Goal: Transaction & Acquisition: Purchase product/service

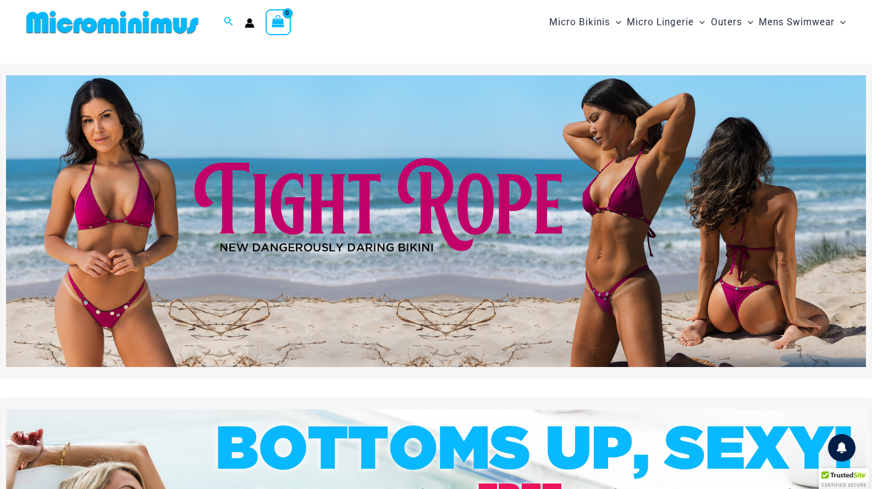
click at [275, 42] on div "Search for: Search Search Dashboard Orders Addresses Gift Cards Payment methods…" at bounding box center [217, 22] width 390 height 45
click at [274, 27] on span "View Shopping Cart, empty" at bounding box center [278, 22] width 13 height 15
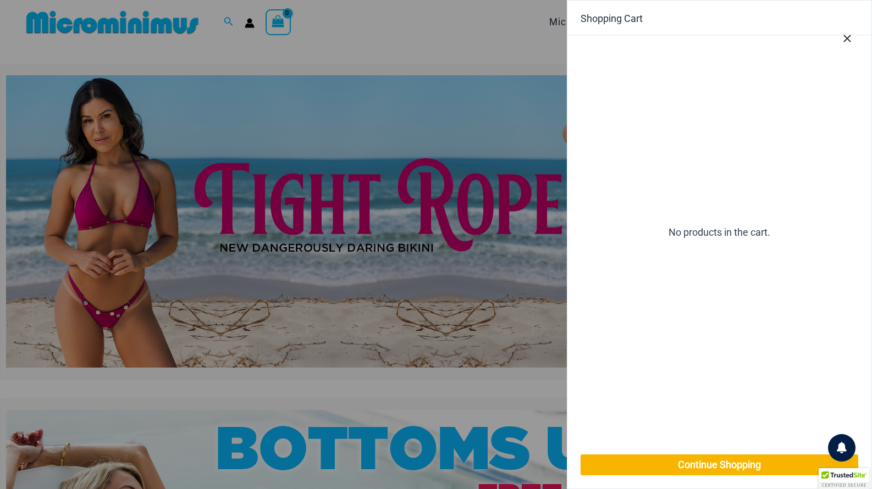
click at [846, 41] on icon "Close Cart Drawer" at bounding box center [847, 38] width 12 height 12
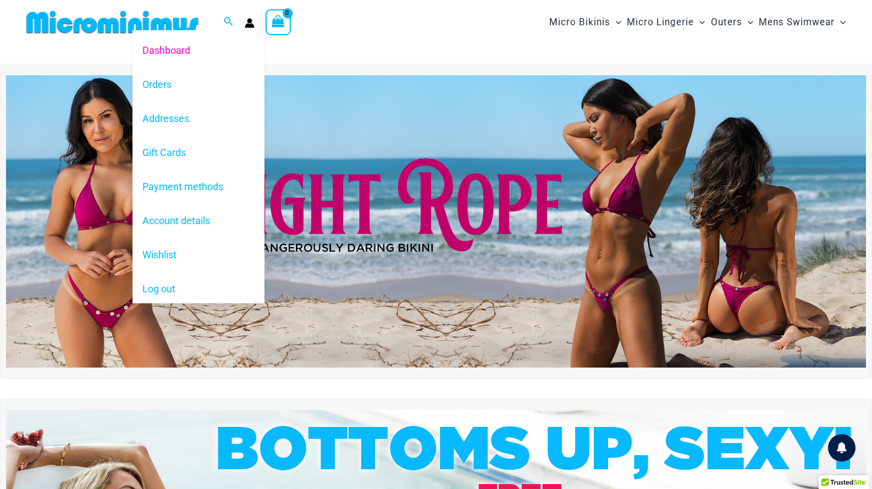
click at [251, 24] on icon "Account icon link" at bounding box center [249, 25] width 9 height 4
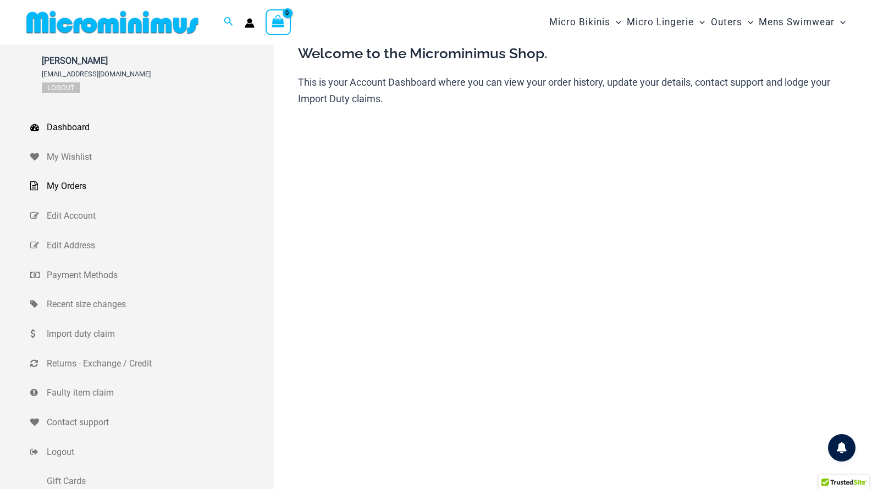
click at [58, 183] on span "My Orders" at bounding box center [159, 186] width 224 height 16
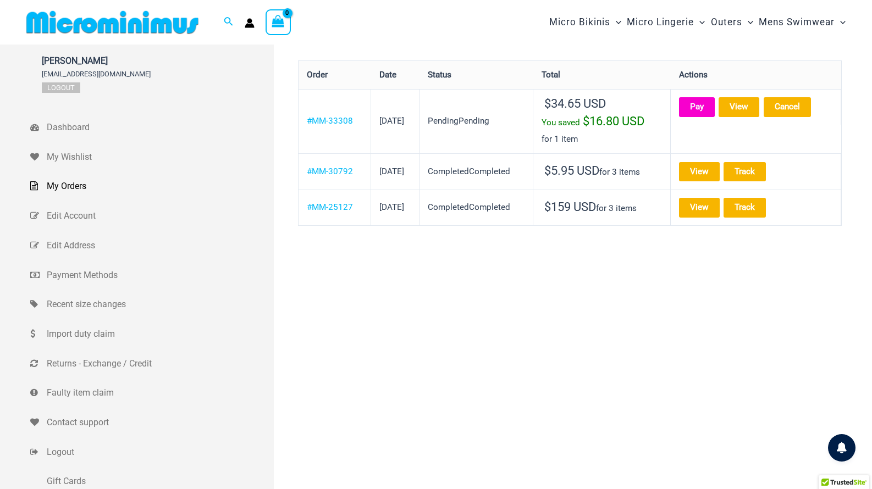
click at [710, 111] on link "Pay" at bounding box center [697, 106] width 36 height 19
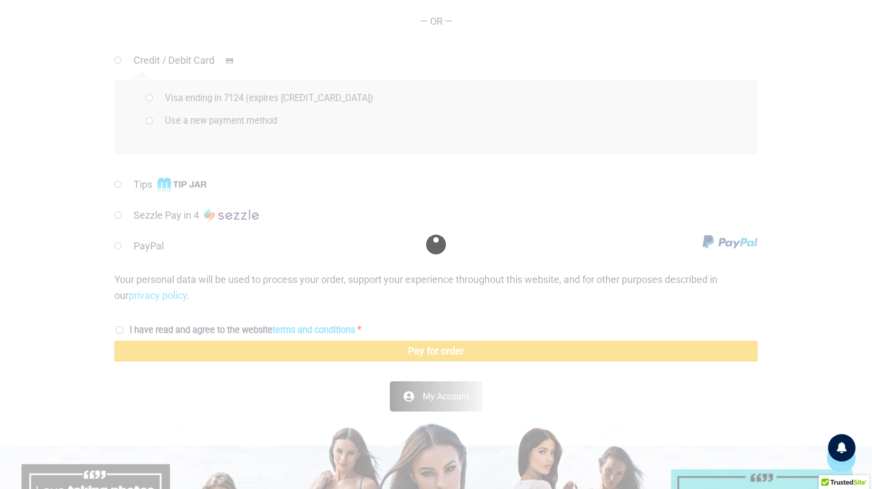
scroll to position [567, 0]
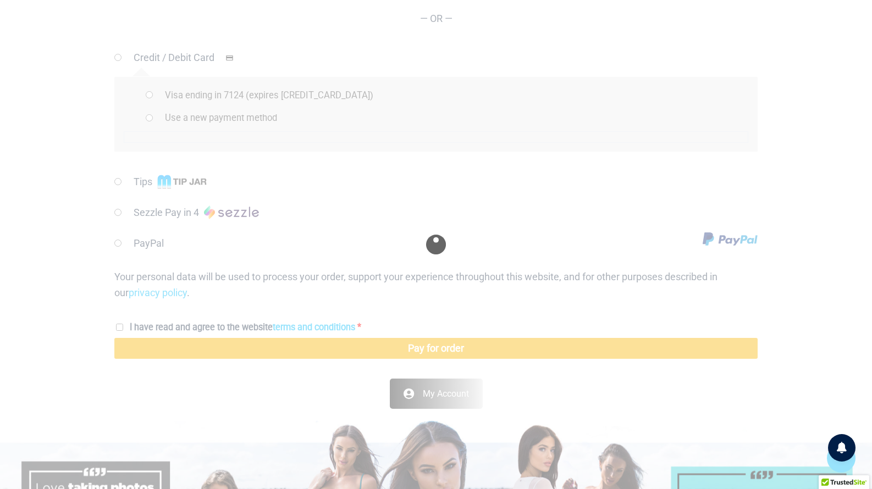
click at [464, 187] on div at bounding box center [436, 244] width 872 height 489
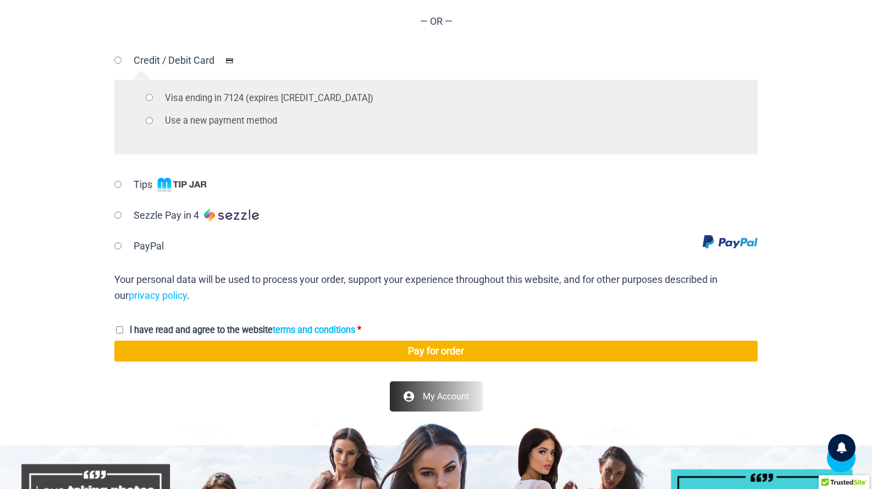
scroll to position [438, 0]
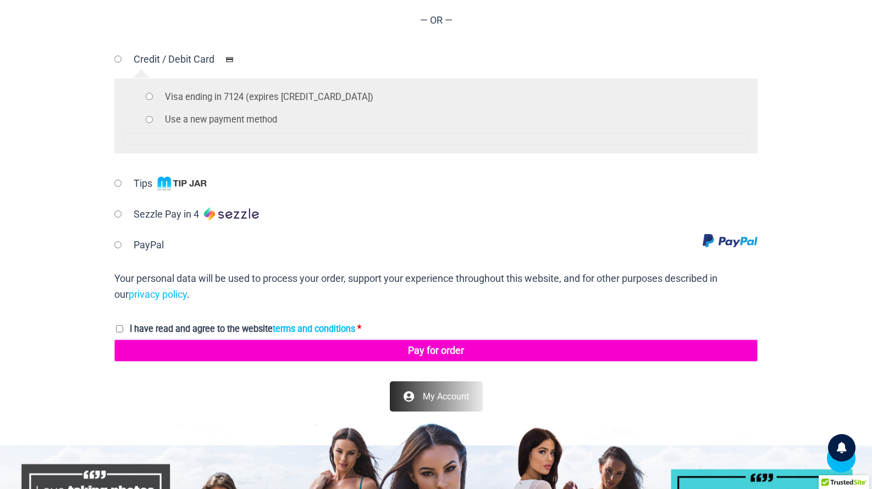
click at [412, 349] on button "Pay for order" at bounding box center [435, 351] width 643 height 22
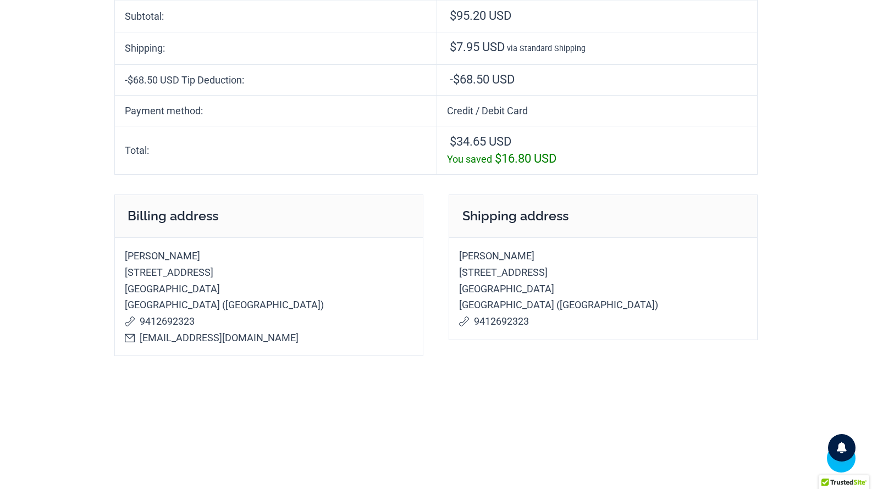
scroll to position [352, 0]
